Goal: Check status: Check status

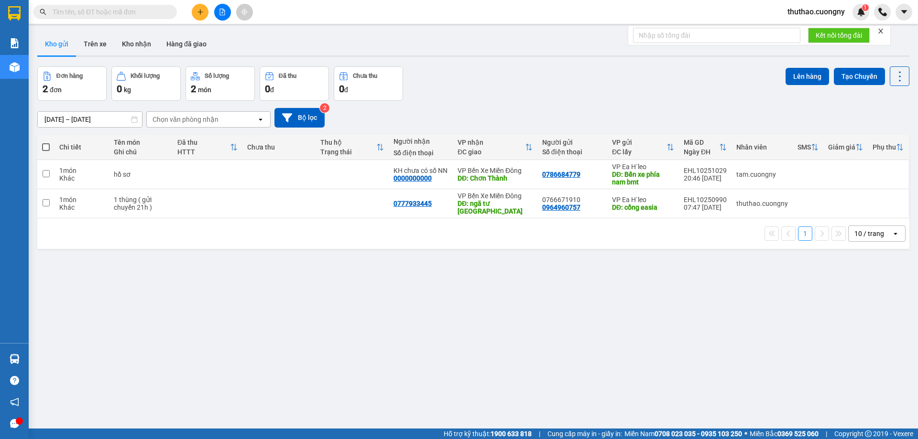
click at [72, 117] on input "13/10/2025 – 15/10/2025" at bounding box center [90, 119] width 104 height 15
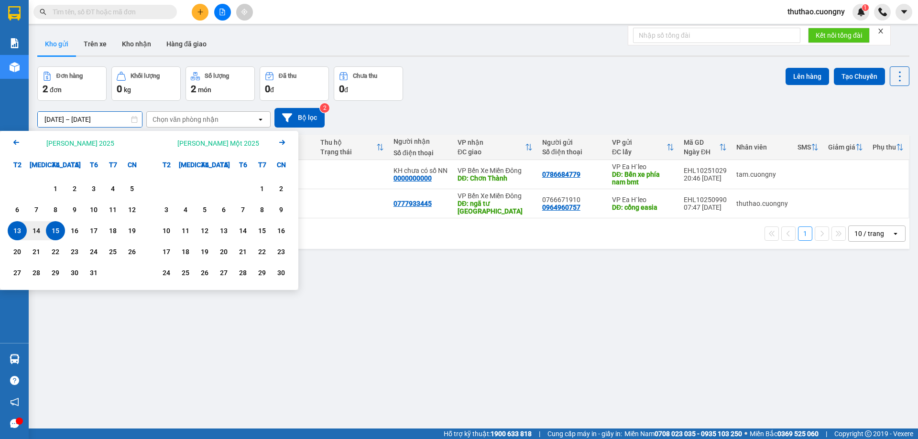
click at [55, 237] on div "15" at bounding box center [55, 230] width 13 height 11
click at [55, 236] on div "15" at bounding box center [55, 230] width 13 height 11
type input "15/10/2025 – 15/10/2025"
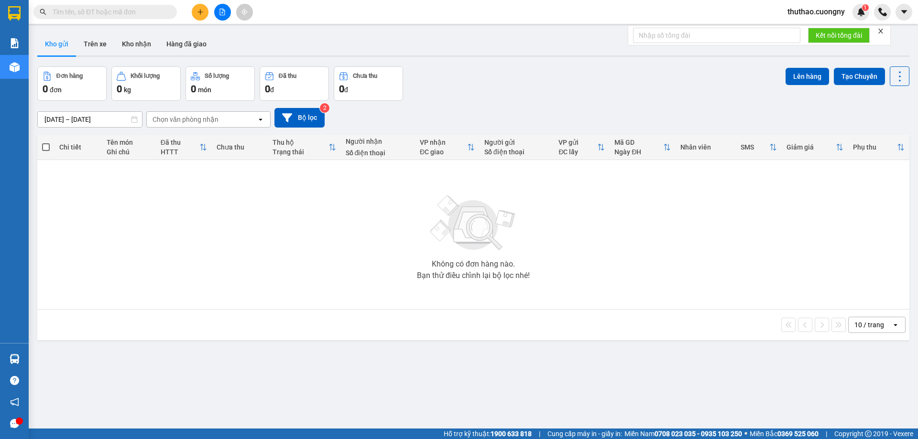
click at [873, 333] on div "10 / trang open" at bounding box center [876, 325] width 57 height 16
click at [847, 305] on div "100 / trang" at bounding box center [869, 303] width 57 height 17
